Goal: Check status: Check status

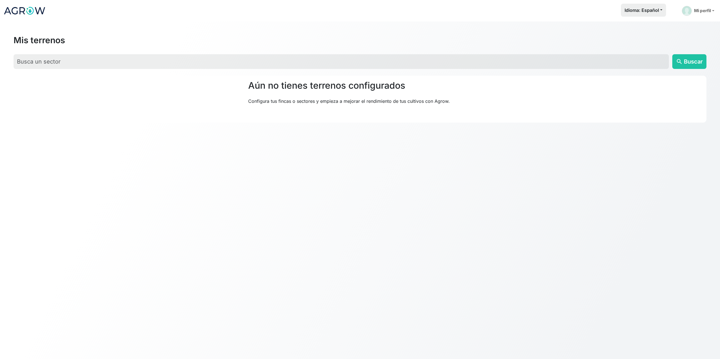
scroll to position [339, 0]
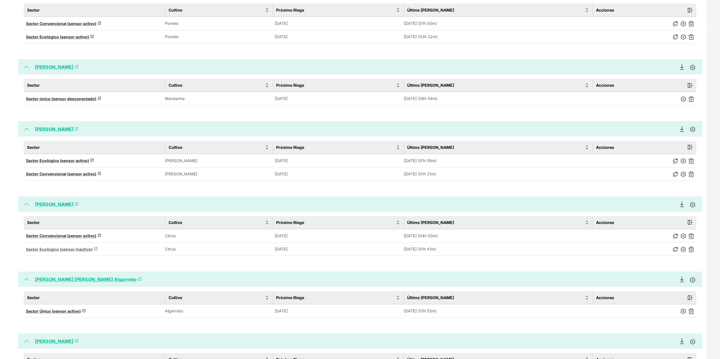
click at [57, 248] on span "Sector Ecológico (sensor inactivo)" at bounding box center [59, 249] width 67 height 5
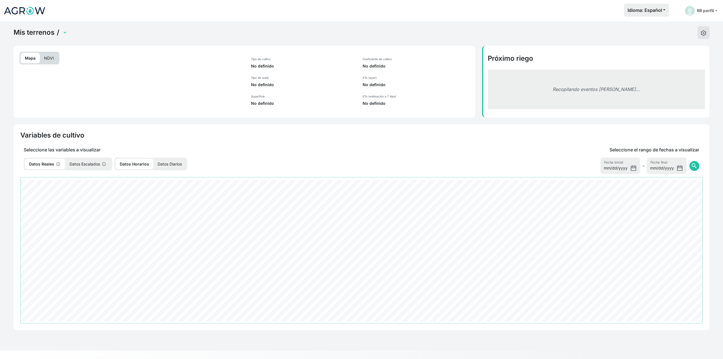
select select "2504"
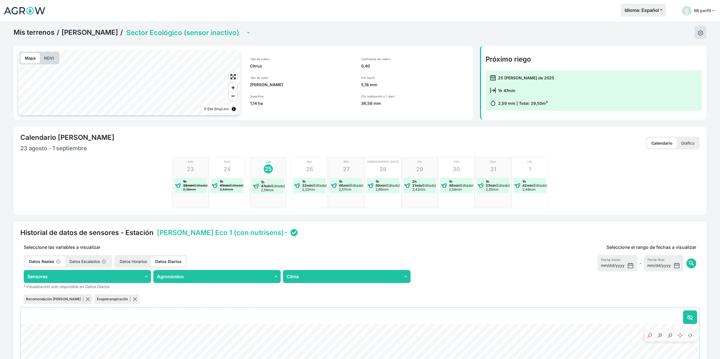
click at [180, 29] on select "Sector Convencional (sensor activo) Sector Ecológico (sensor inactivo)" at bounding box center [188, 32] width 126 height 9
click at [125, 28] on select "Sector Convencional (sensor activo) Sector Ecológico (sensor inactivo)" at bounding box center [188, 32] width 126 height 9
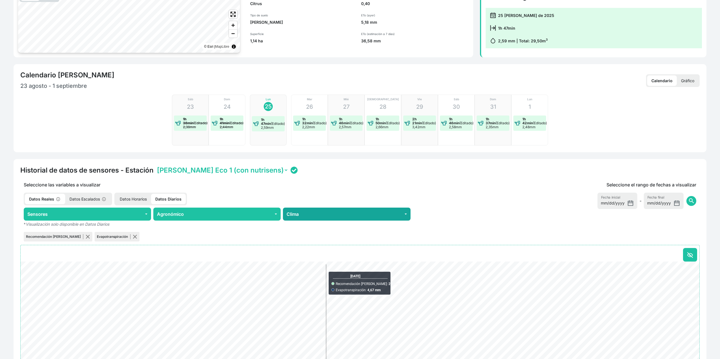
scroll to position [113, 0]
